Goal: Check status: Check status

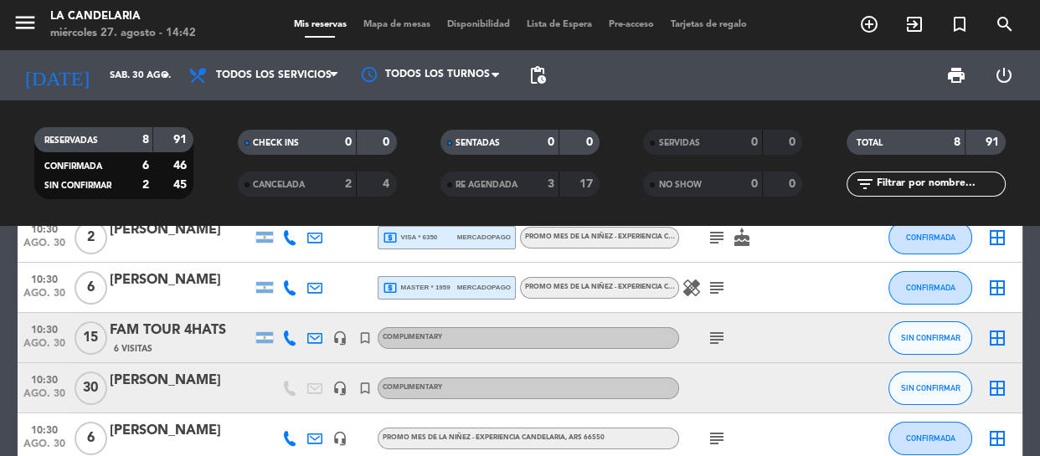
scroll to position [75, 0]
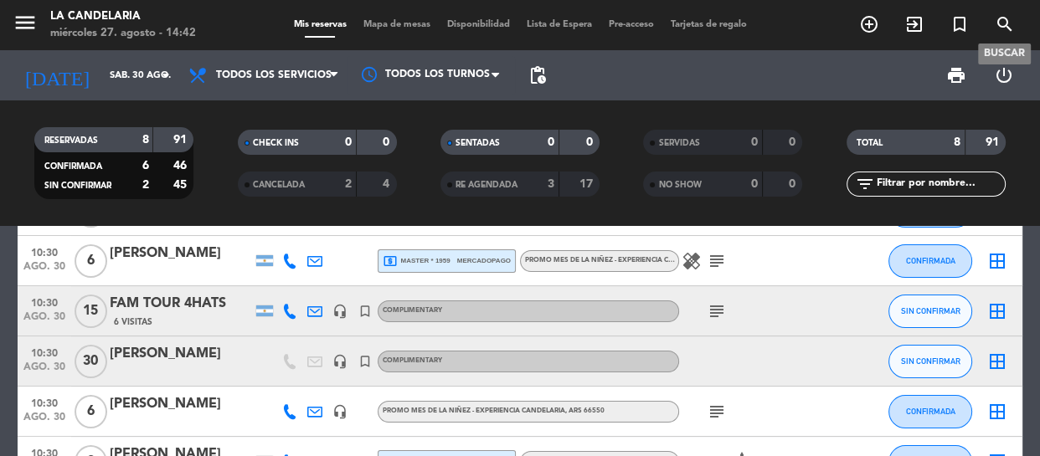
click at [983, 22] on span "search" at bounding box center [1004, 24] width 45 height 28
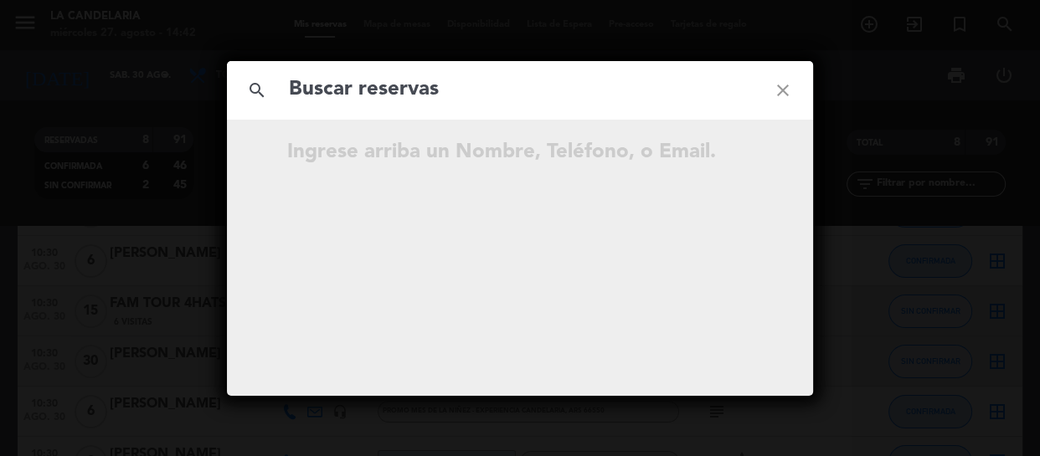
click at [1000, 25] on div "search close Ingrese arriba un Nombre, Teléfono, o Email." at bounding box center [520, 228] width 1040 height 456
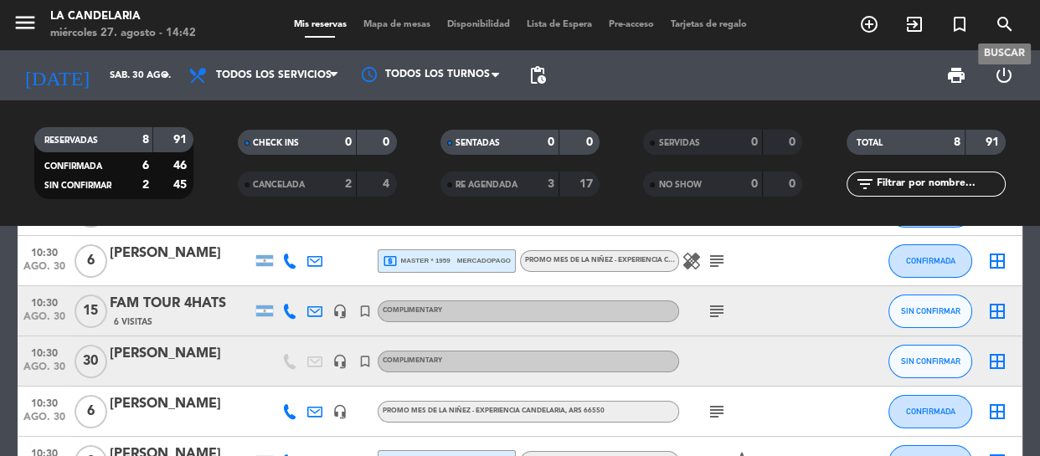
click at [1015, 17] on span "search" at bounding box center [1004, 24] width 45 height 28
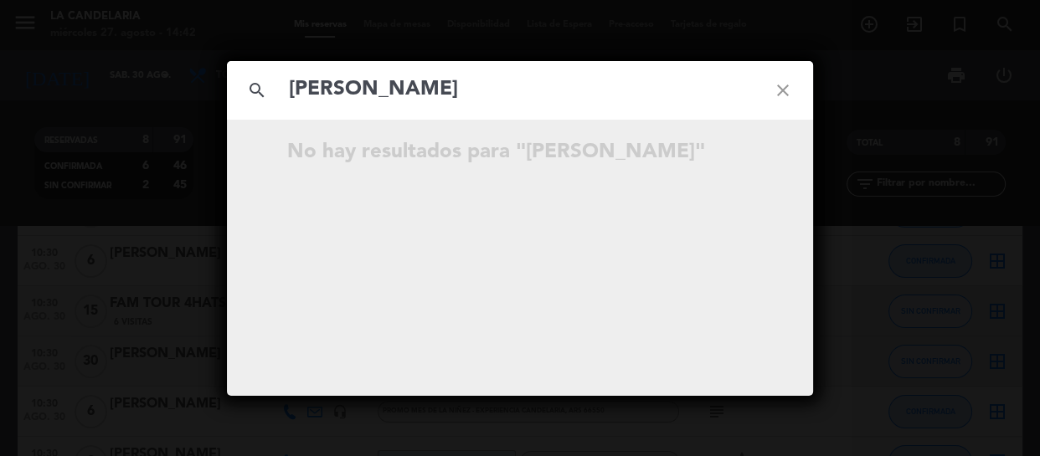
drag, startPoint x: 426, startPoint y: 87, endPoint x: 245, endPoint y: 95, distance: 181.1
click at [245, 95] on div "search [PERSON_NAME] close" at bounding box center [520, 90] width 586 height 59
click at [432, 87] on input "[PERSON_NAME]" at bounding box center [520, 90] width 466 height 34
click at [431, 86] on input "[PERSON_NAME]" at bounding box center [520, 90] width 466 height 34
type input "[PERSON_NAME]"
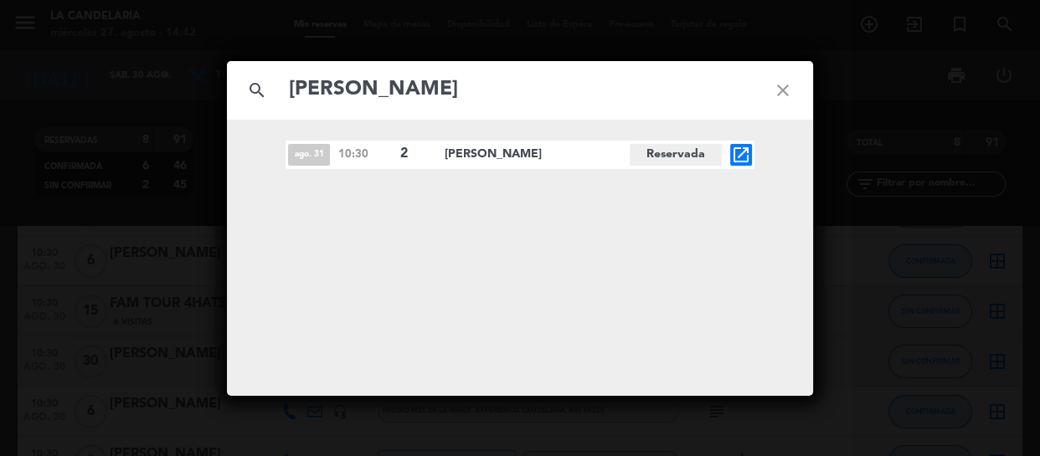
drag, startPoint x: 356, startPoint y: 85, endPoint x: 201, endPoint y: 89, distance: 155.0
click at [209, 89] on div "search [PERSON_NAME] close [DATE] 10:30 2 [PERSON_NAME] Reservada open_in_new" at bounding box center [520, 228] width 1040 height 456
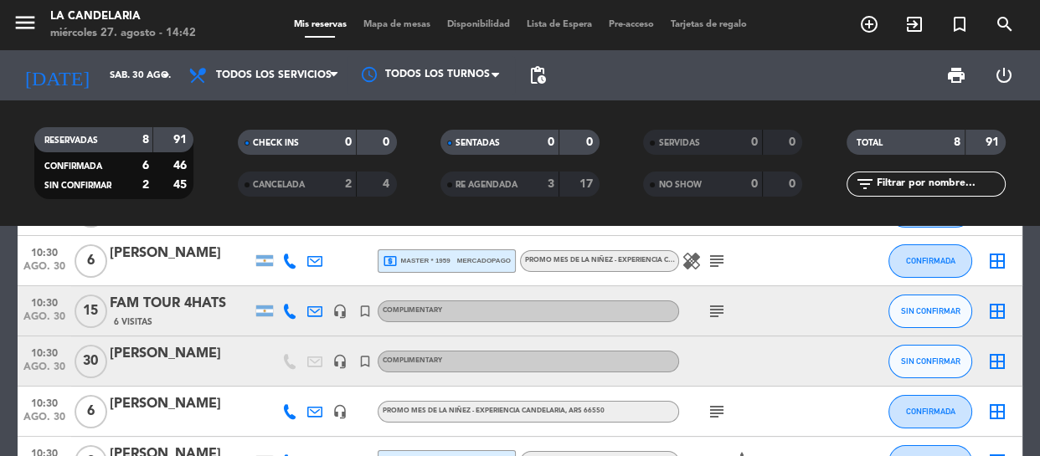
click at [879, 30] on icon "search" at bounding box center [869, 24] width 20 height 20
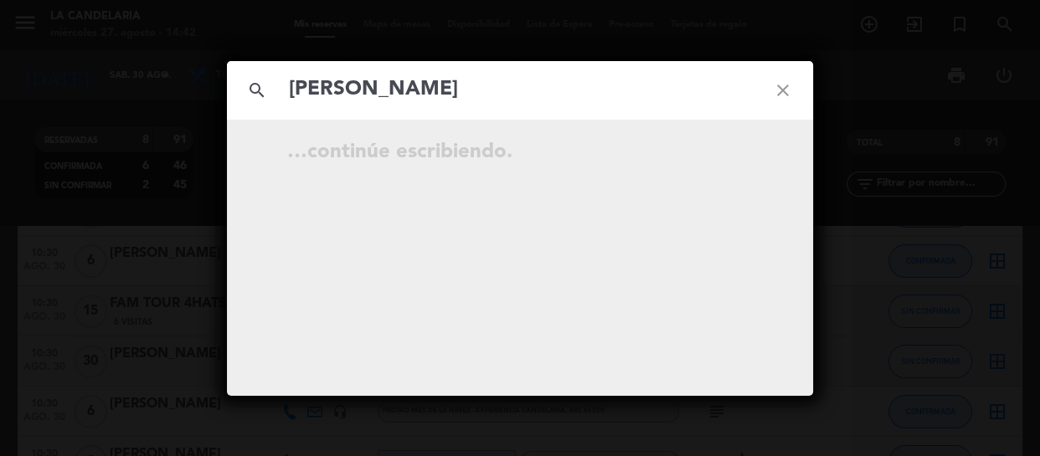
click at [466, 90] on input "[PERSON_NAME]" at bounding box center [520, 90] width 466 height 34
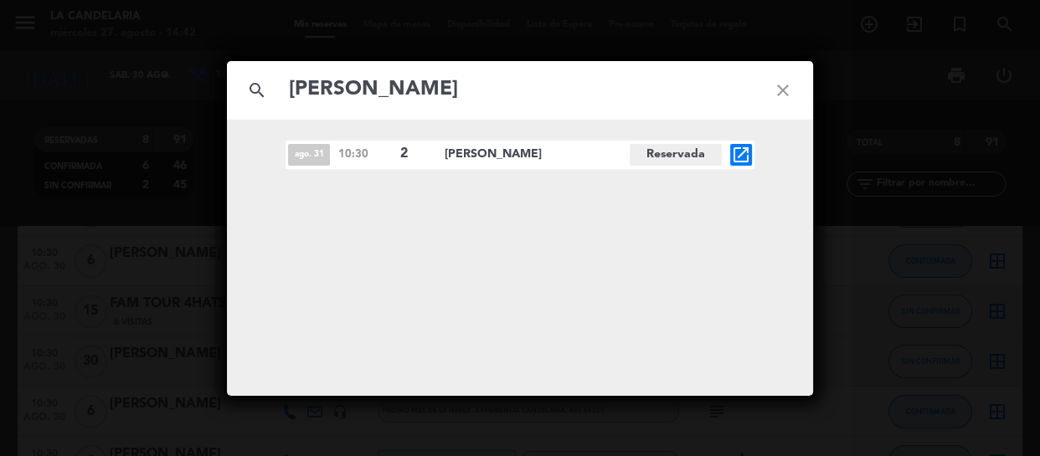
type input "[PERSON_NAME]"
click at [742, 152] on icon "open_in_new" at bounding box center [741, 155] width 20 height 20
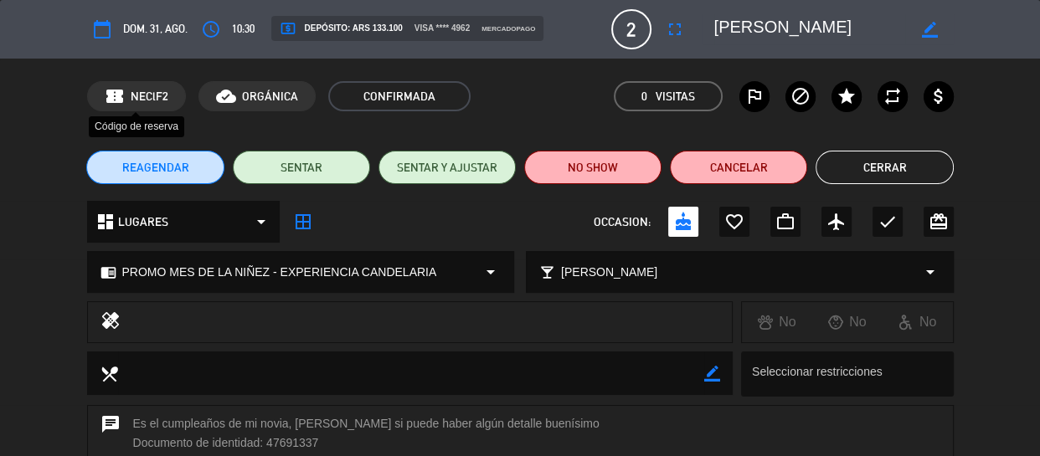
click at [148, 87] on span "NEClF2" at bounding box center [150, 96] width 38 height 19
copy span "NEClF2"
